Goal: Find specific page/section: Find specific page/section

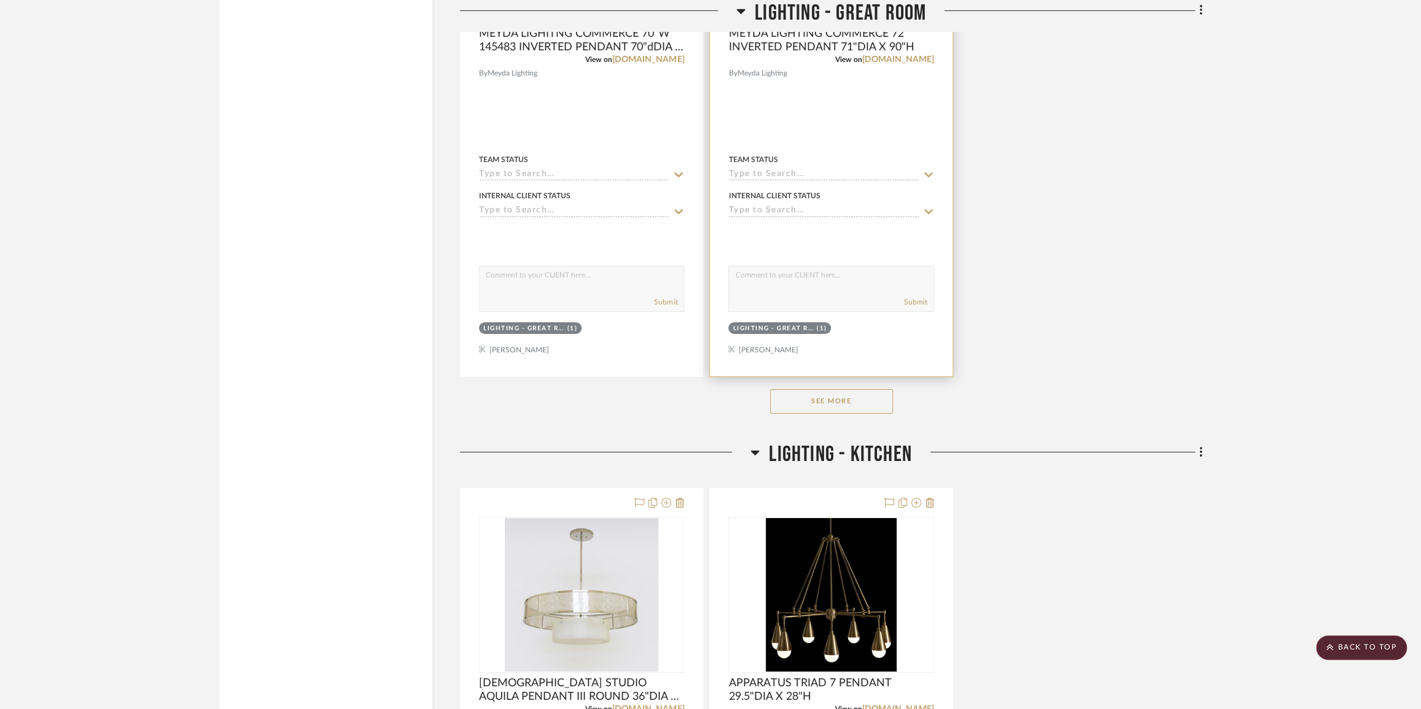
scroll to position [3680, 0]
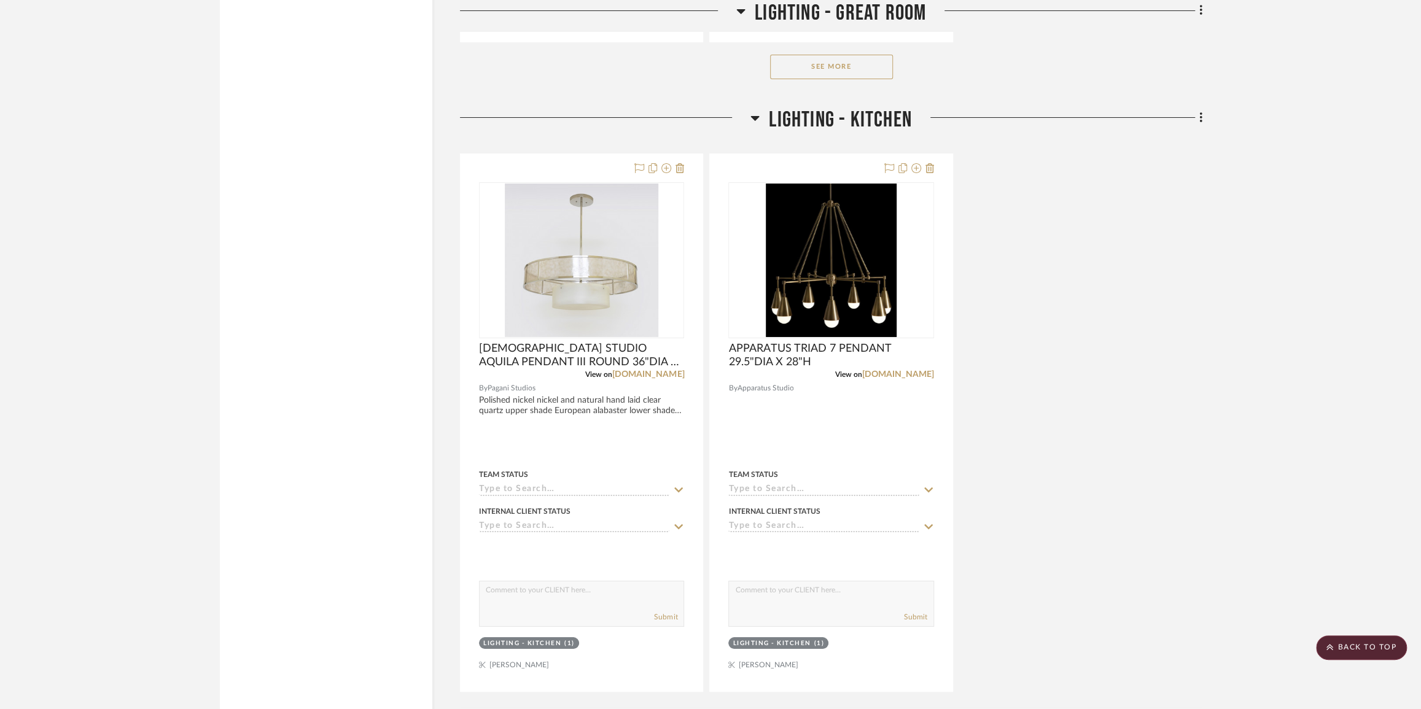
click at [853, 68] on button "See More" at bounding box center [831, 67] width 123 height 25
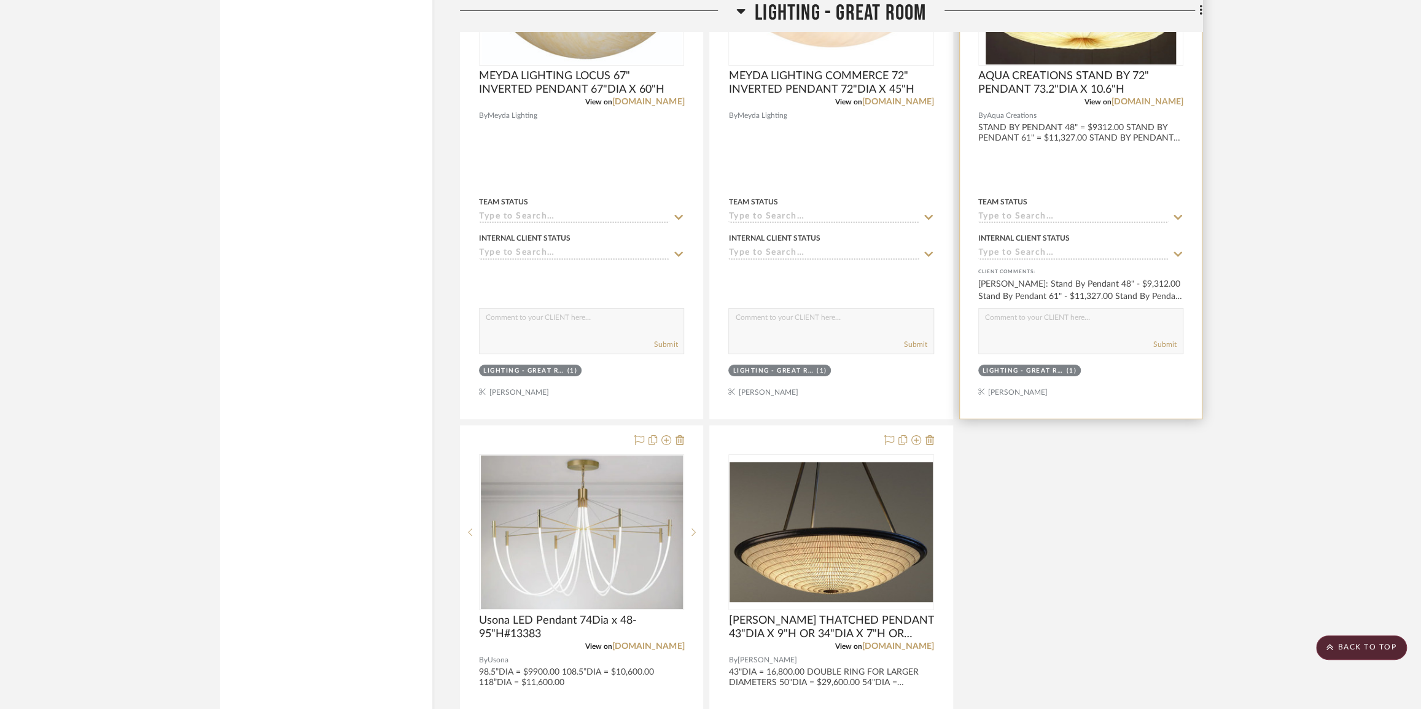
scroll to position [3736, 0]
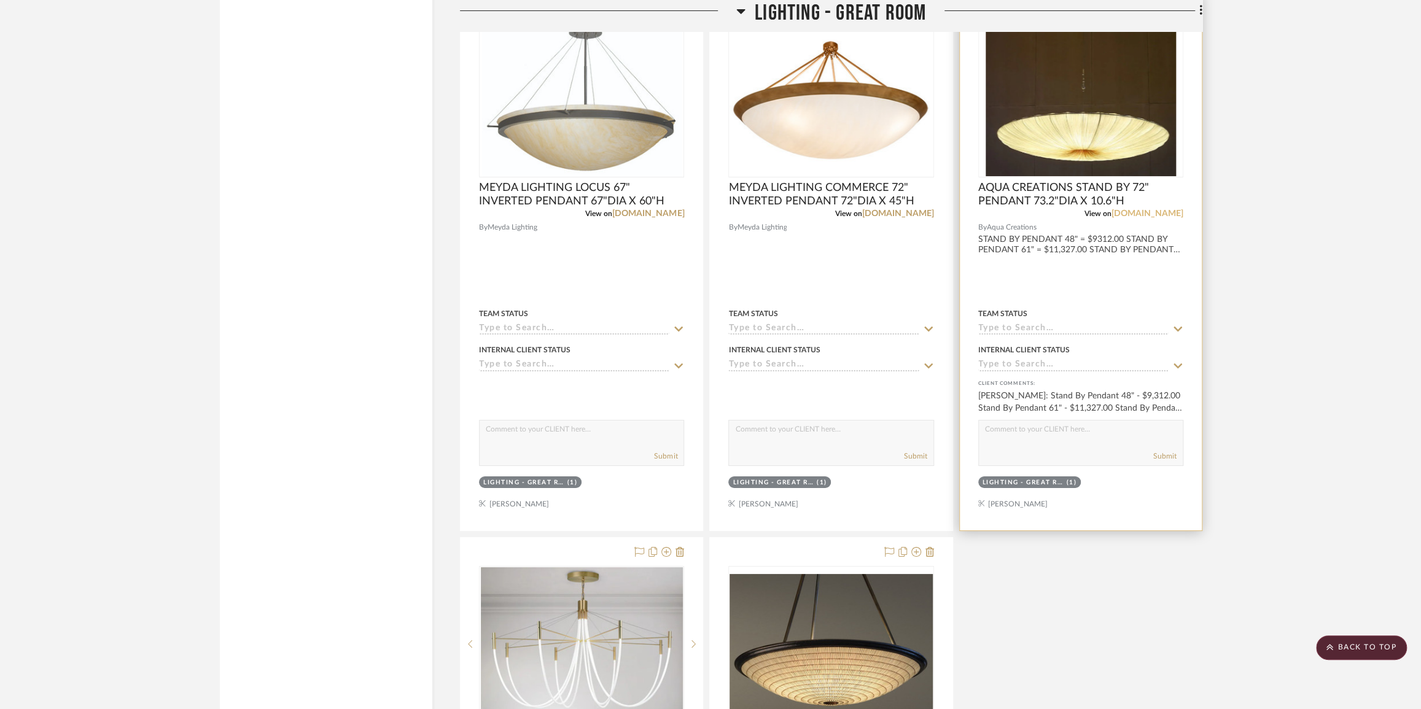
click at [1134, 218] on link "[DOMAIN_NAME]" at bounding box center [1147, 213] width 72 height 9
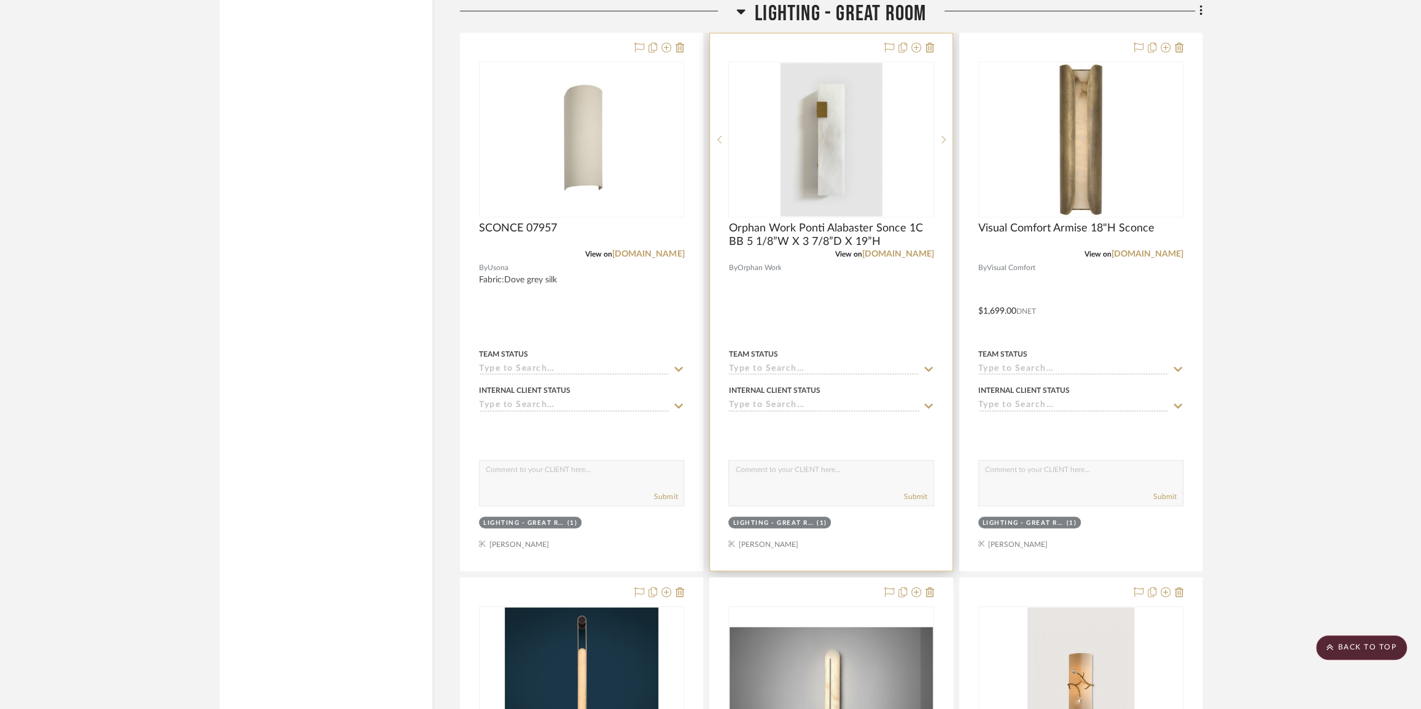
scroll to position [2229, 0]
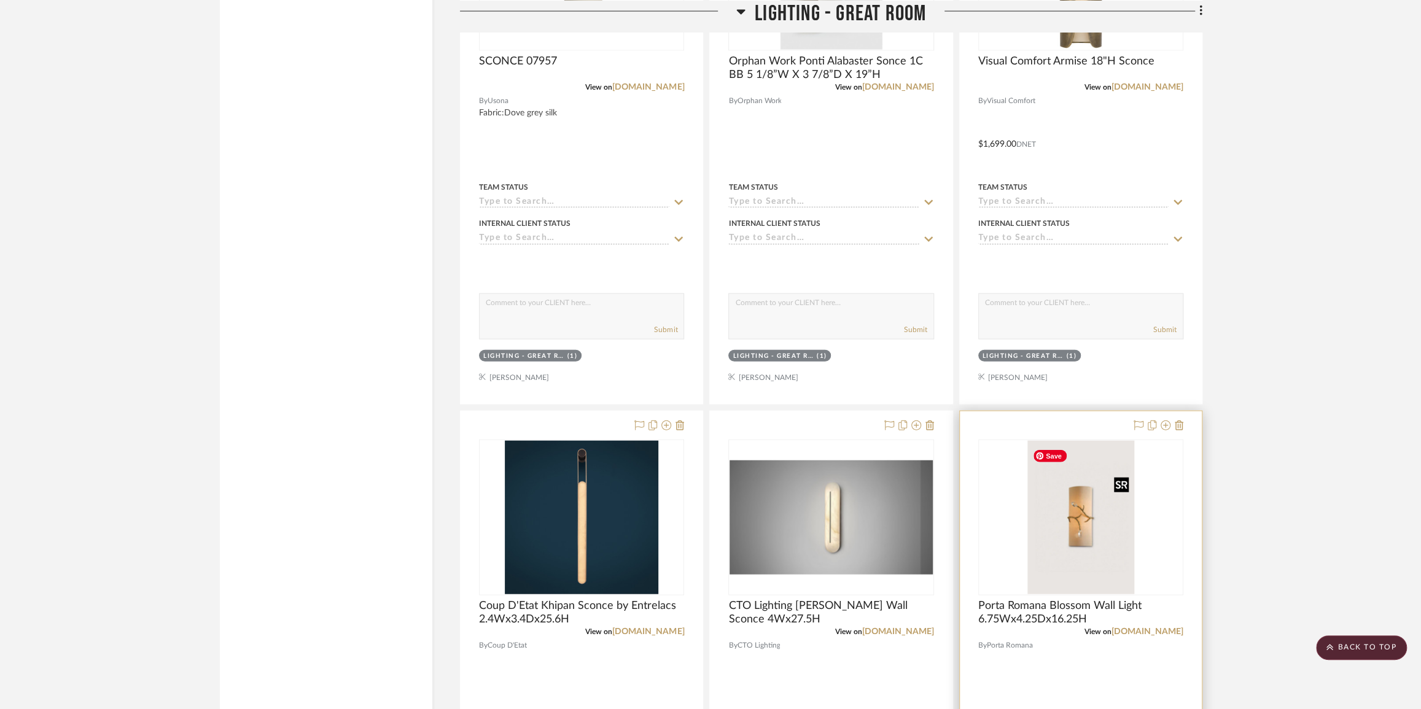
click at [1086, 516] on img "0" at bounding box center [1080, 518] width 107 height 154
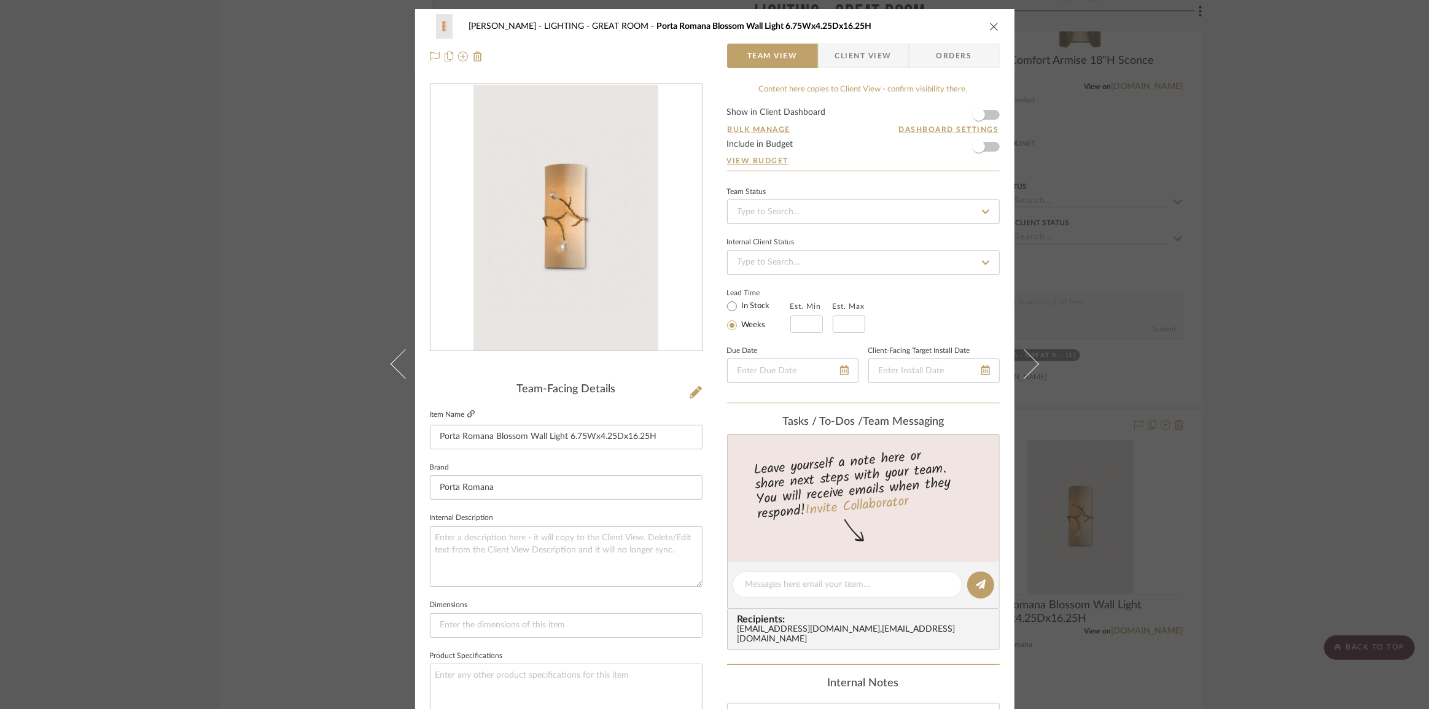
click at [469, 414] on icon at bounding box center [470, 413] width 7 height 7
click at [153, 347] on div "Chen LIGHTING - GREAT ROOM Porta Romana Blossom Wall Light 6.75Wx4.25Dx16.25H T…" at bounding box center [714, 354] width 1429 height 709
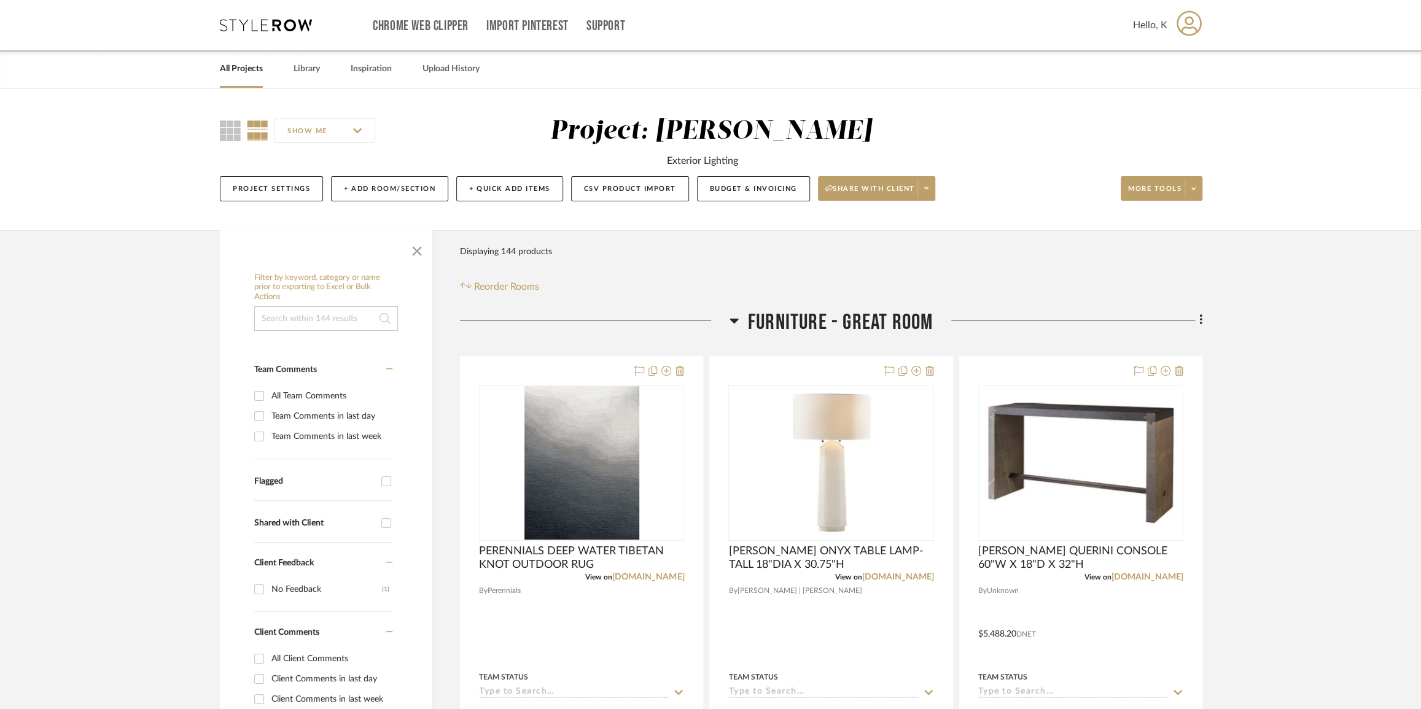
click at [312, 317] on input at bounding box center [326, 318] width 144 height 25
type input "CABINET"
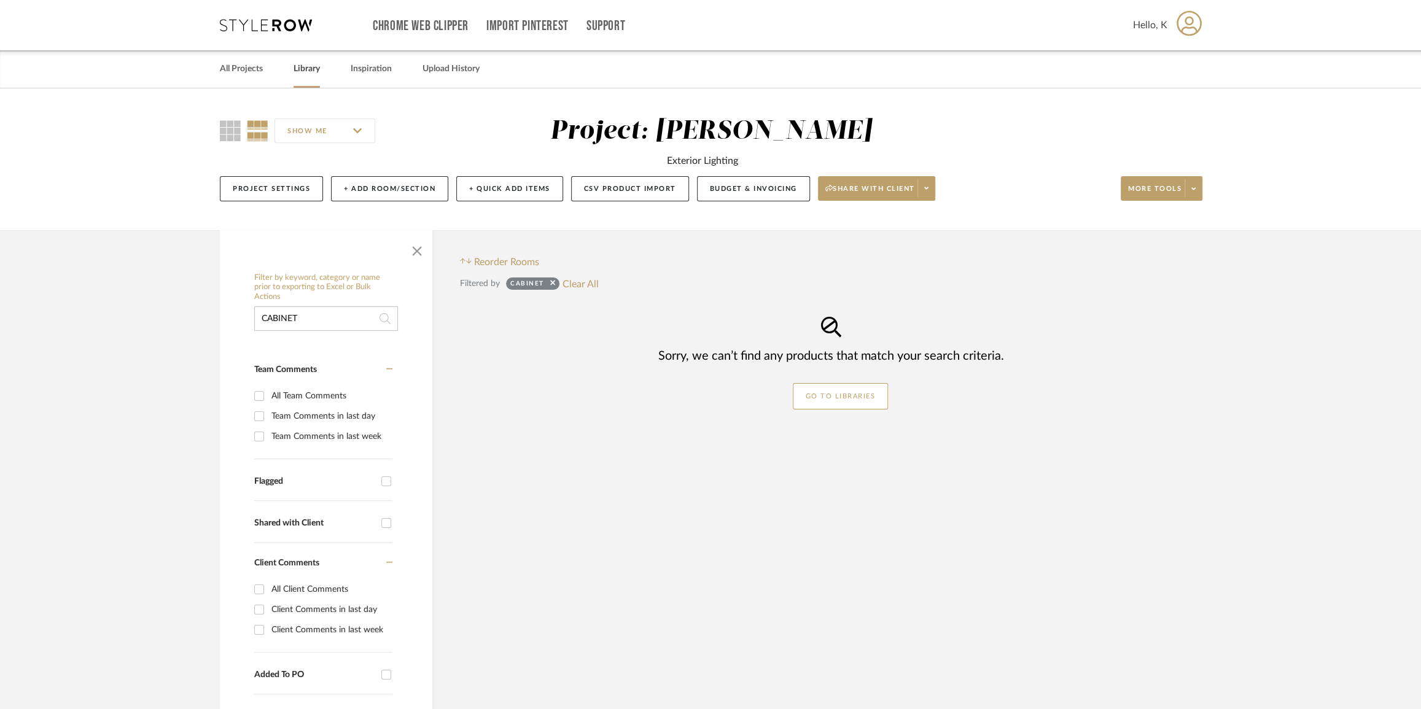
click at [300, 62] on link "Library" at bounding box center [306, 69] width 26 height 17
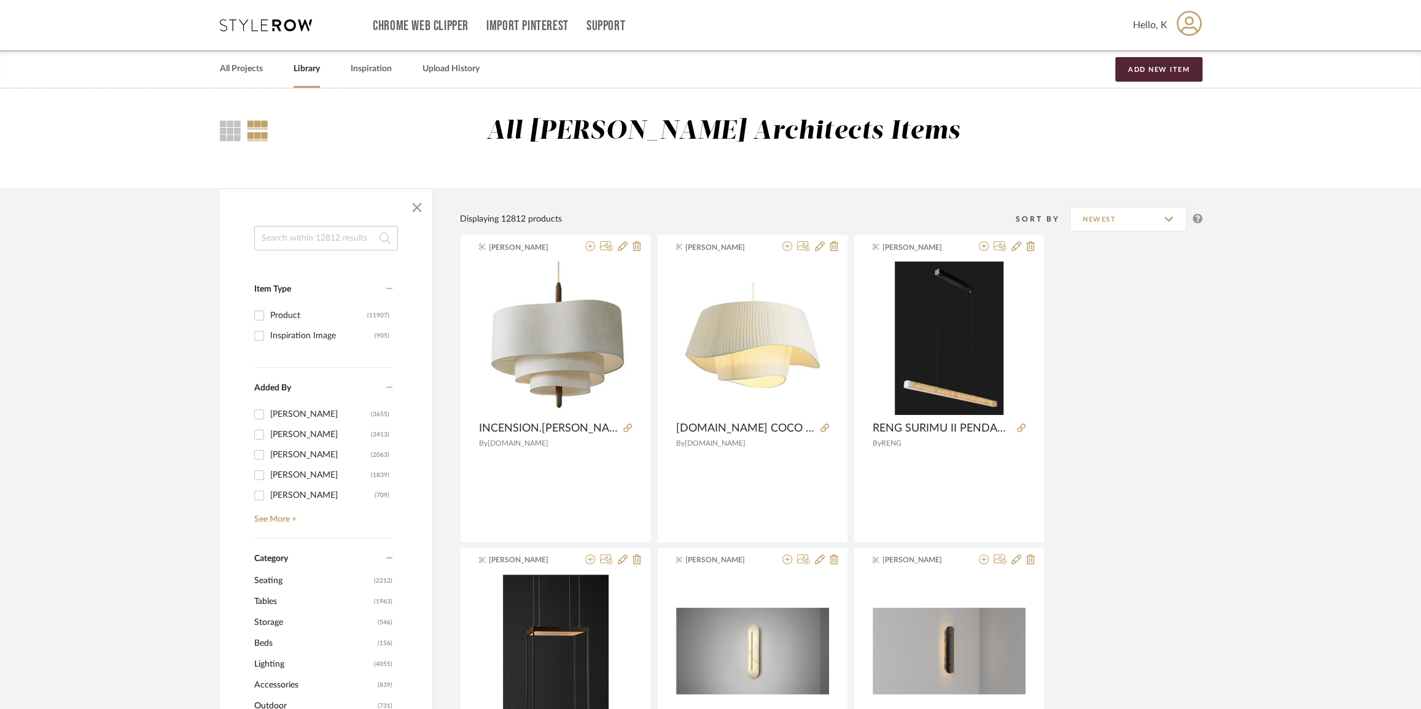
click at [293, 231] on input at bounding box center [326, 238] width 144 height 25
click at [293, 238] on input at bounding box center [326, 238] width 144 height 25
type input "CABINET"
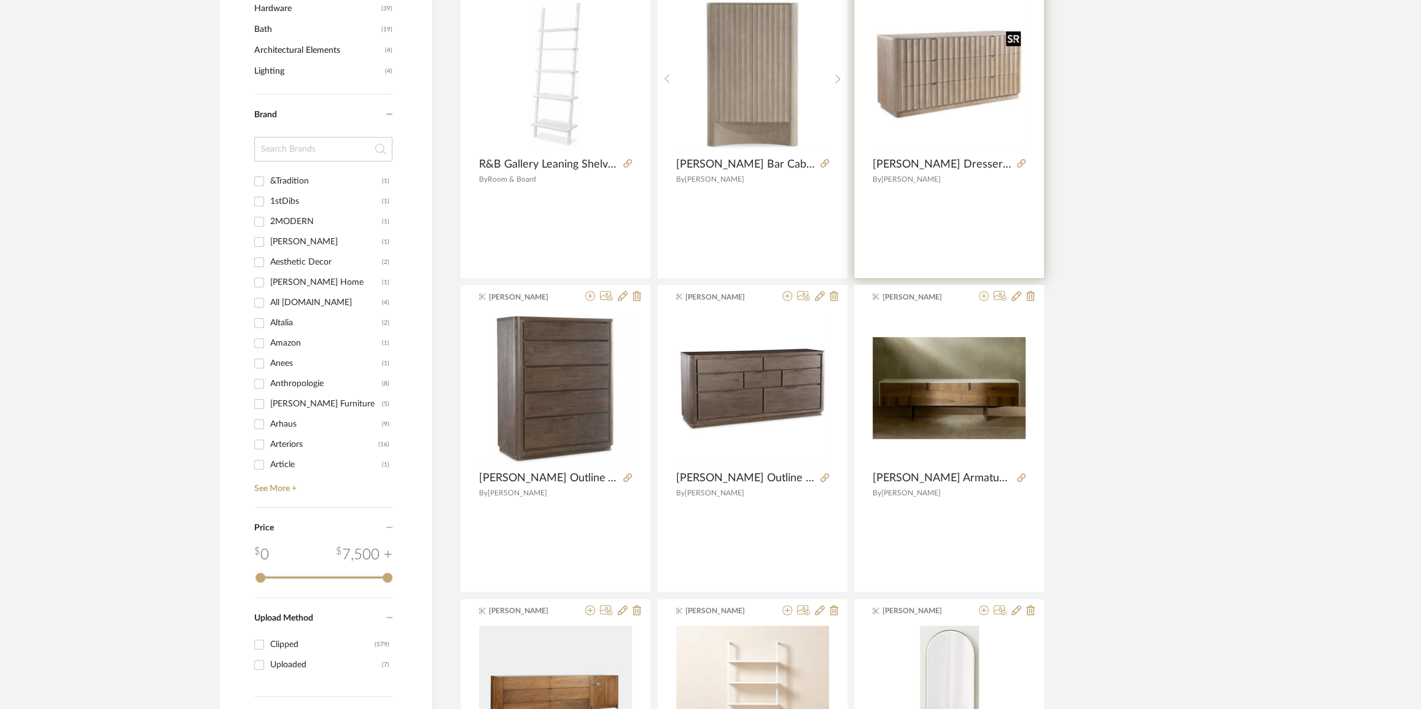
scroll to position [837, 0]
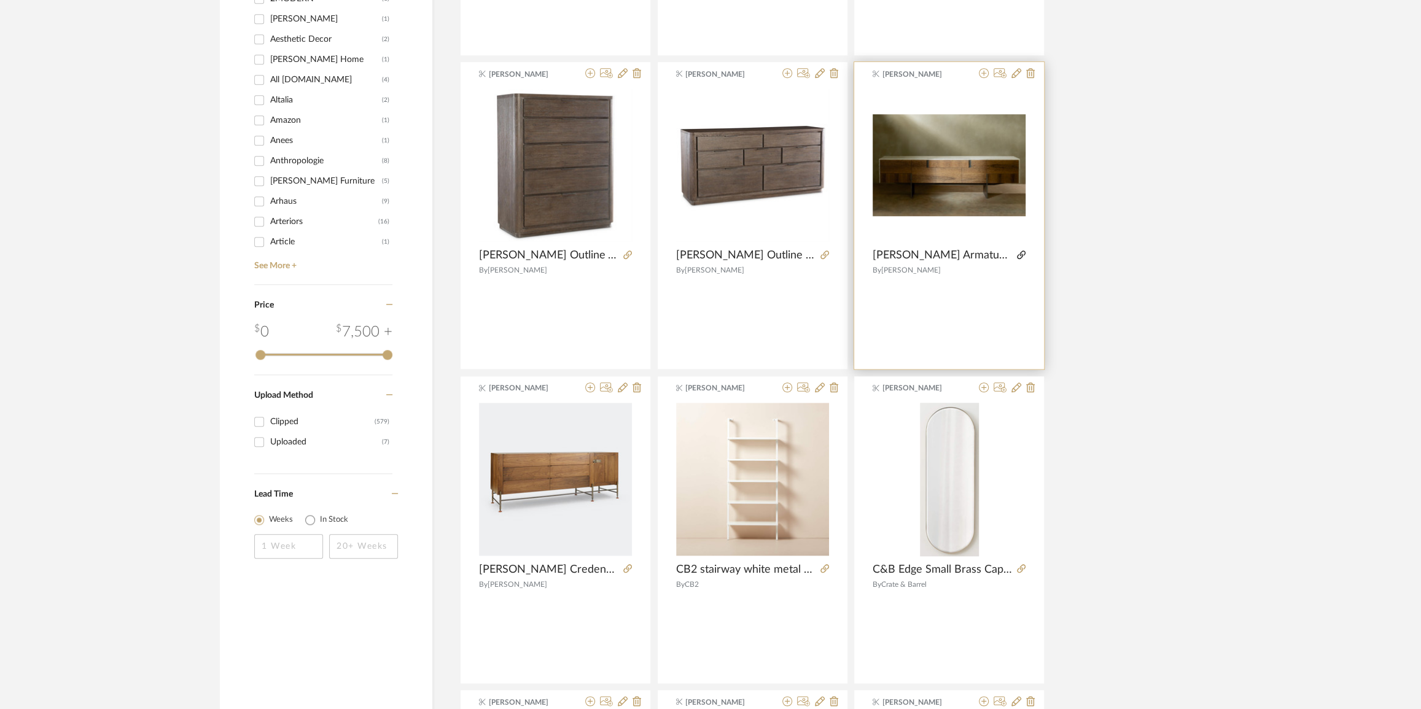
click at [1022, 252] on icon at bounding box center [1021, 255] width 9 height 9
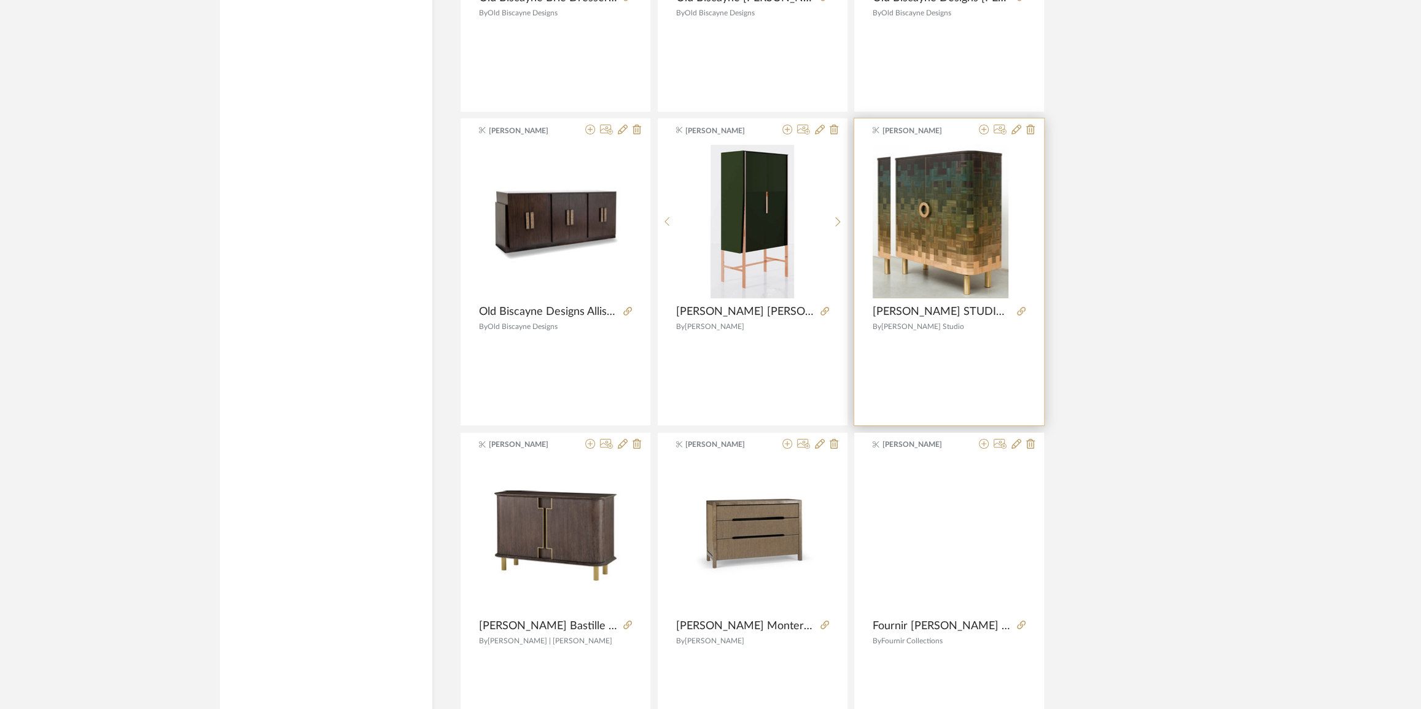
scroll to position [3452, 0]
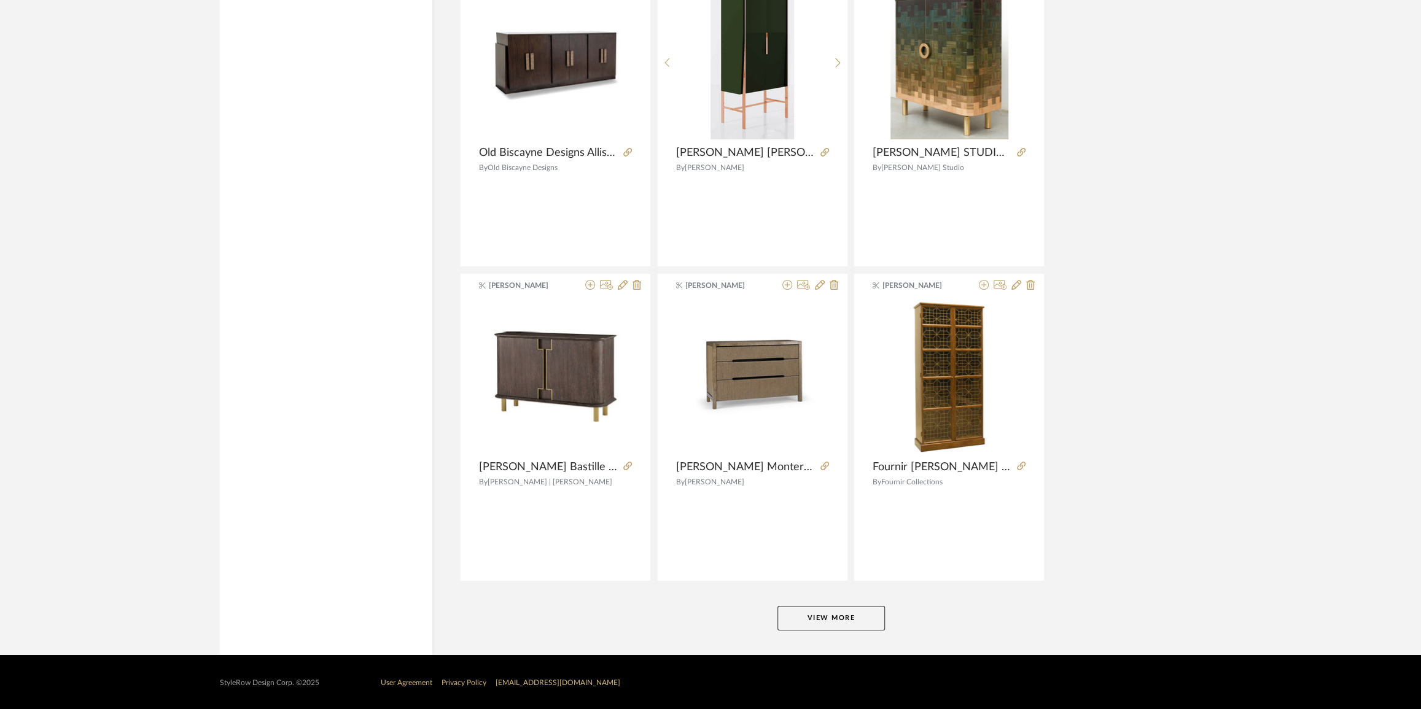
click at [866, 610] on button "View More" at bounding box center [830, 618] width 107 height 25
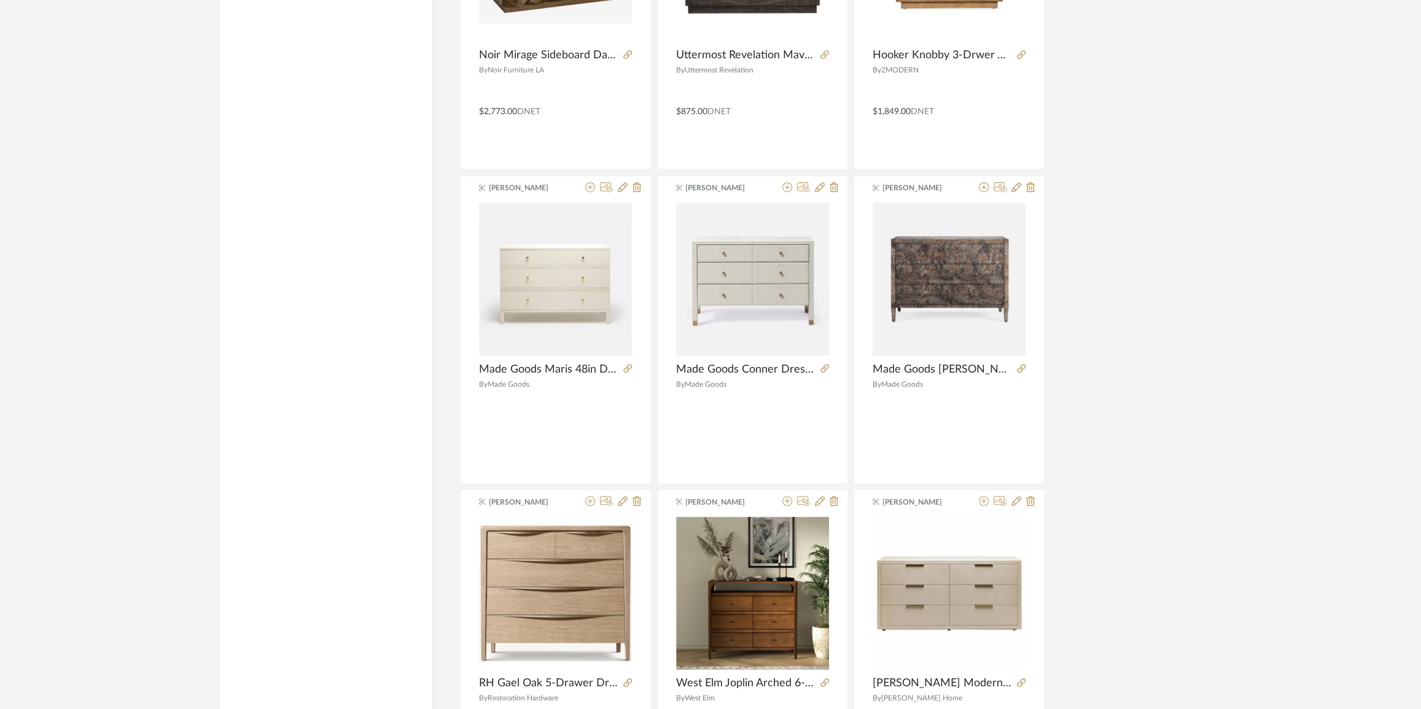
scroll to position [4010, 0]
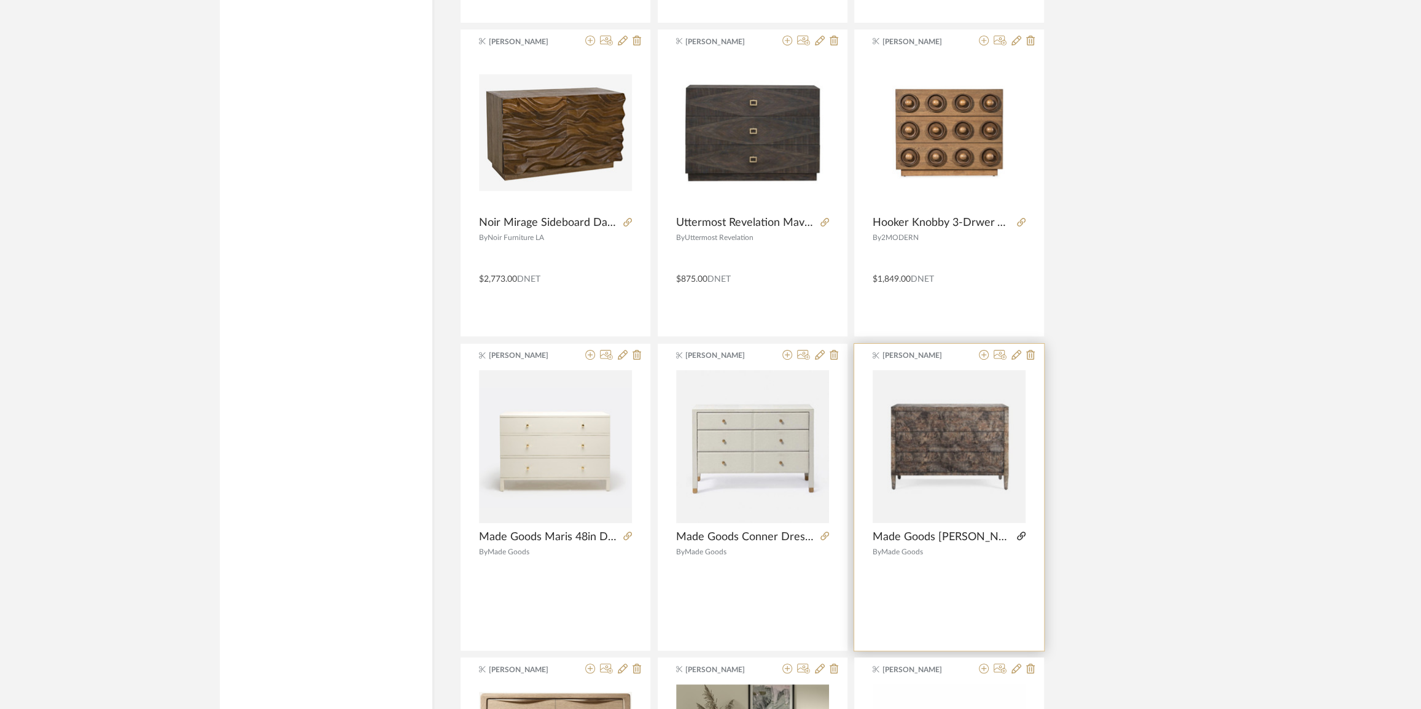
click at [1020, 534] on icon at bounding box center [1021, 536] width 9 height 9
